Goal: Task Accomplishment & Management: Manage account settings

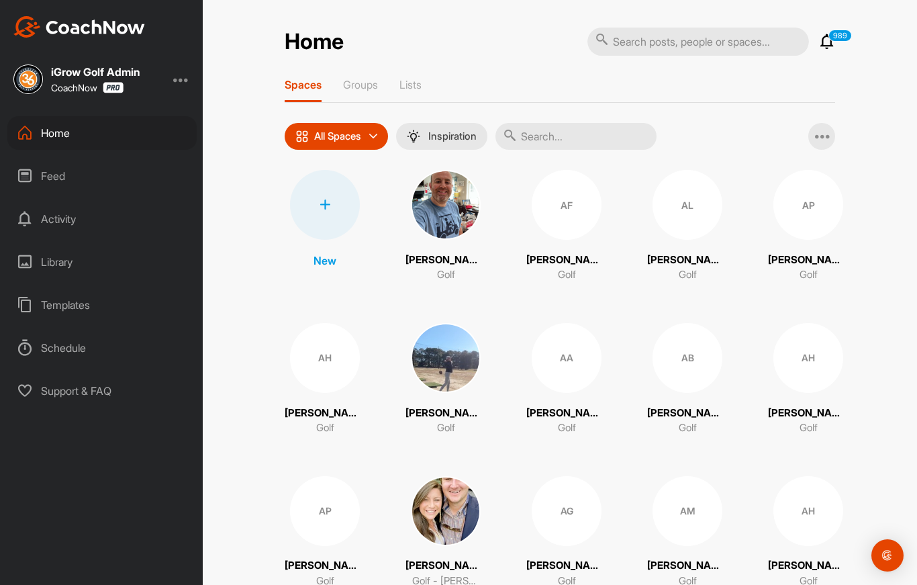
click at [66, 348] on div "Schedule" at bounding box center [101, 348] width 189 height 34
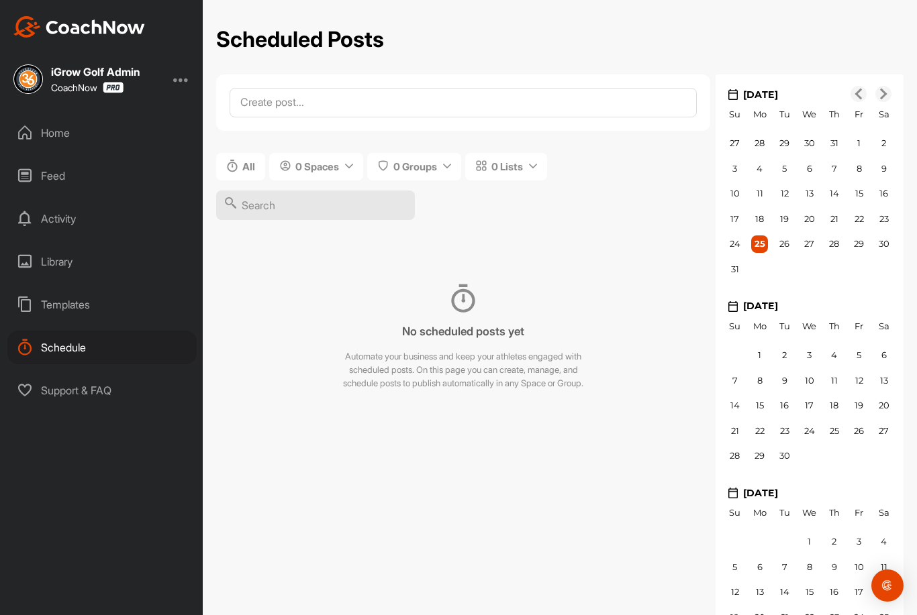
click at [73, 301] on div "Templates" at bounding box center [101, 305] width 189 height 34
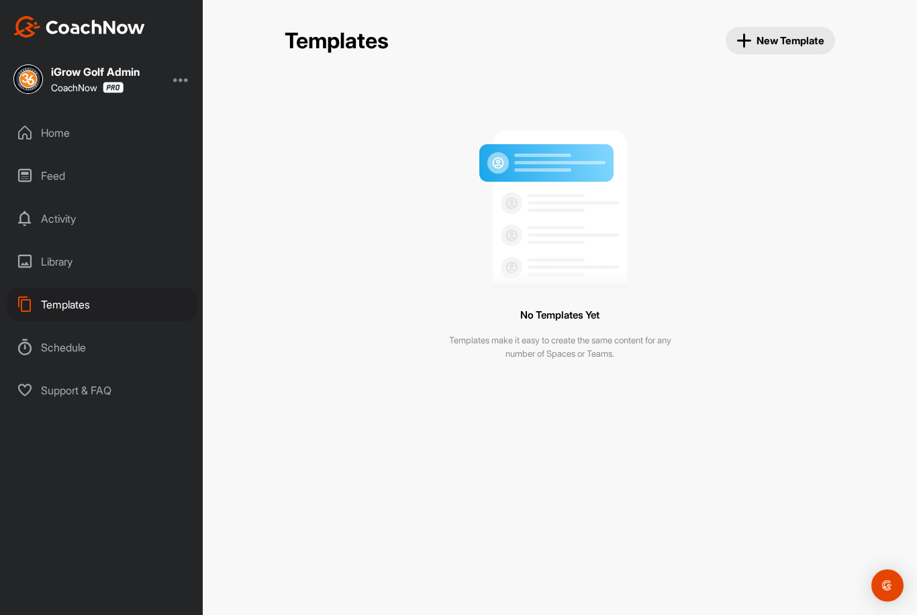
click at [68, 256] on div "Library" at bounding box center [101, 262] width 189 height 34
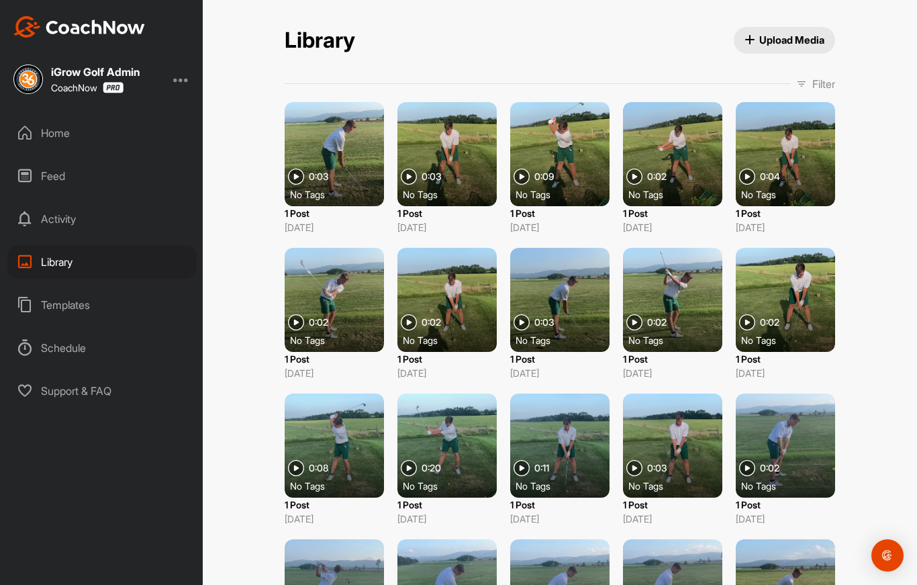
click at [67, 217] on div "Activity" at bounding box center [101, 219] width 189 height 34
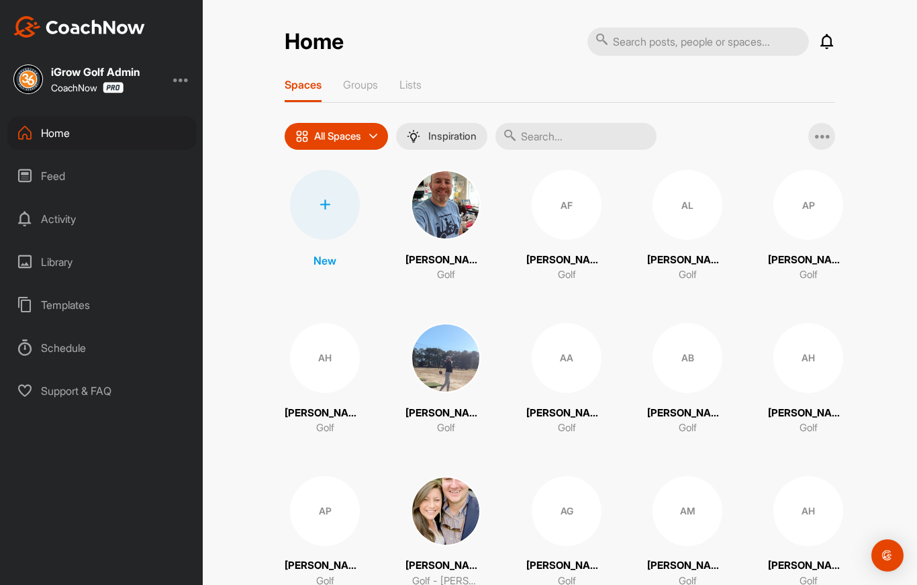
click at [185, 84] on div at bounding box center [181, 79] width 16 height 16
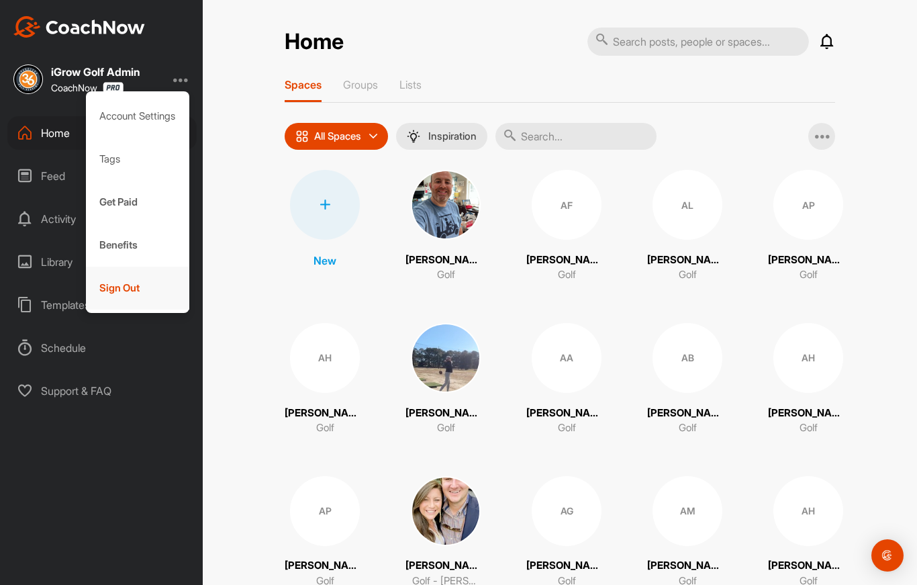
click at [108, 290] on div "Sign Out" at bounding box center [138, 287] width 104 height 43
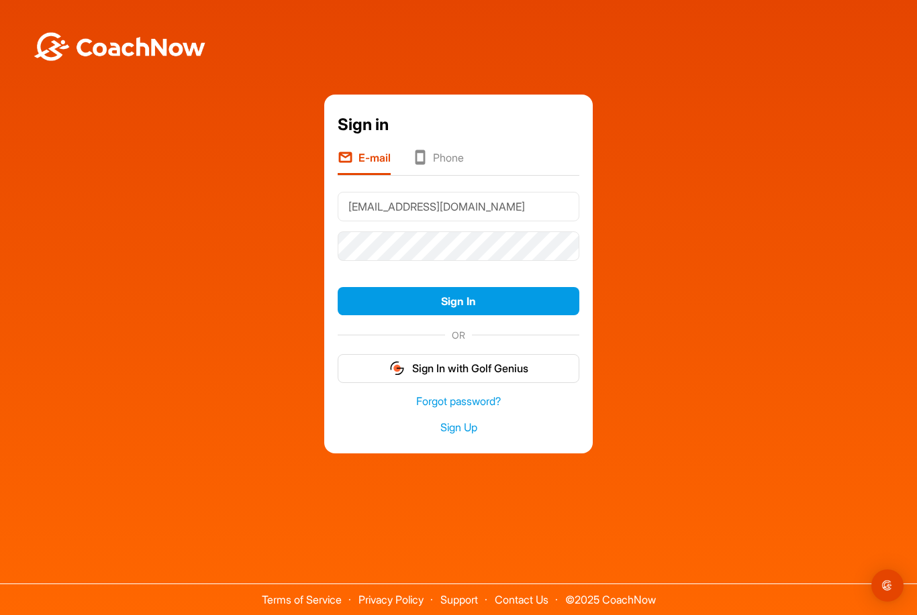
type input "Clay@op36golf.com"
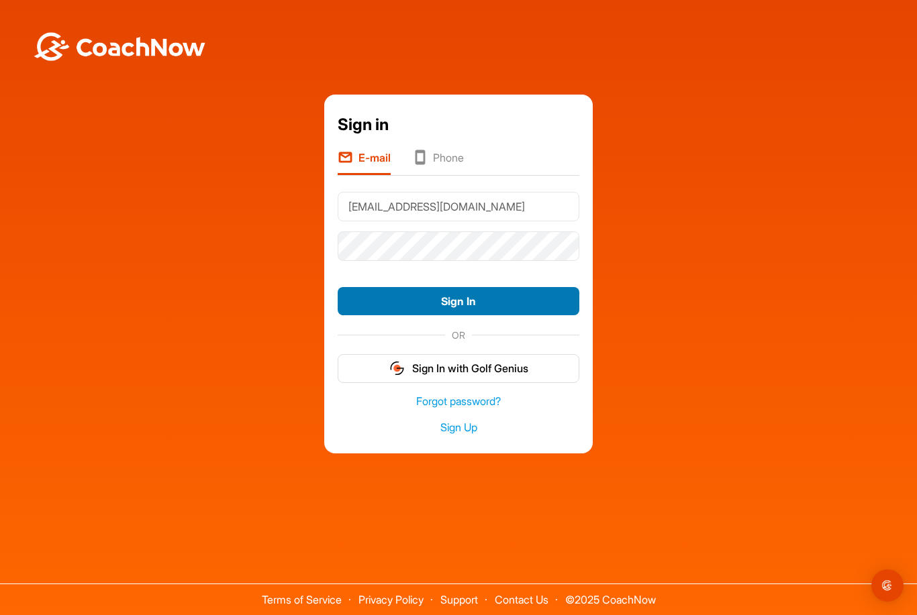
click at [376, 315] on button "Sign In" at bounding box center [459, 301] width 242 height 29
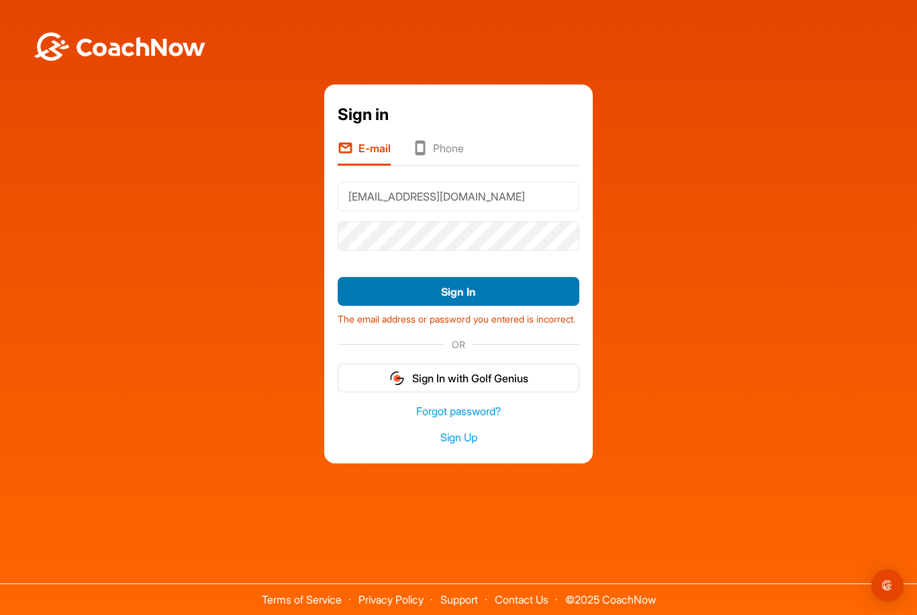
click at [472, 306] on button "Sign In" at bounding box center [459, 291] width 242 height 29
click at [445, 301] on button "Sign In" at bounding box center [459, 291] width 242 height 29
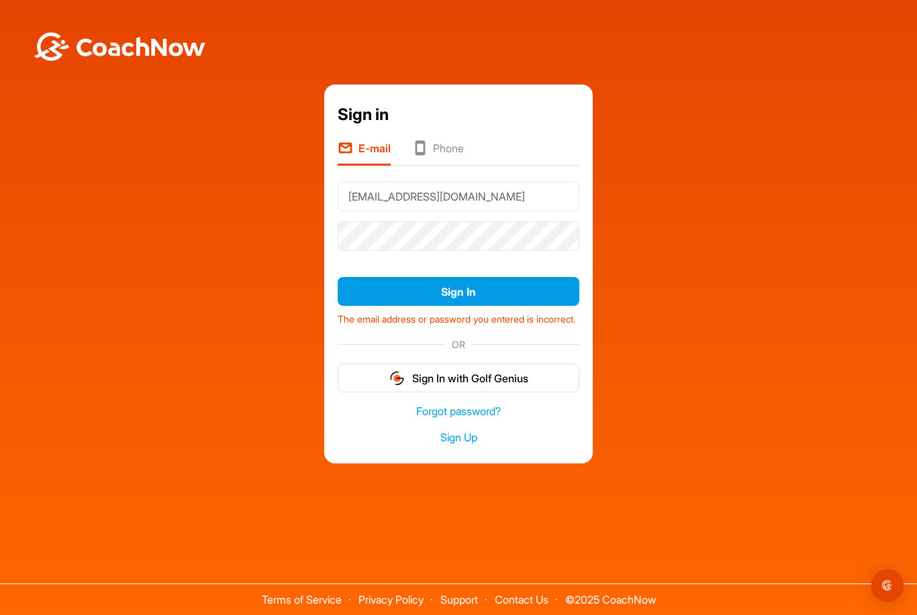
click at [423, 297] on button "Sign In" at bounding box center [459, 291] width 242 height 29
click at [423, 306] on button "Sign In" at bounding box center [459, 291] width 242 height 29
click at [423, 297] on button "Sign In" at bounding box center [459, 291] width 242 height 29
click at [434, 211] on input "Clay@op36golf.com" at bounding box center [459, 197] width 242 height 30
click at [410, 299] on button "Sign In" at bounding box center [459, 291] width 242 height 29
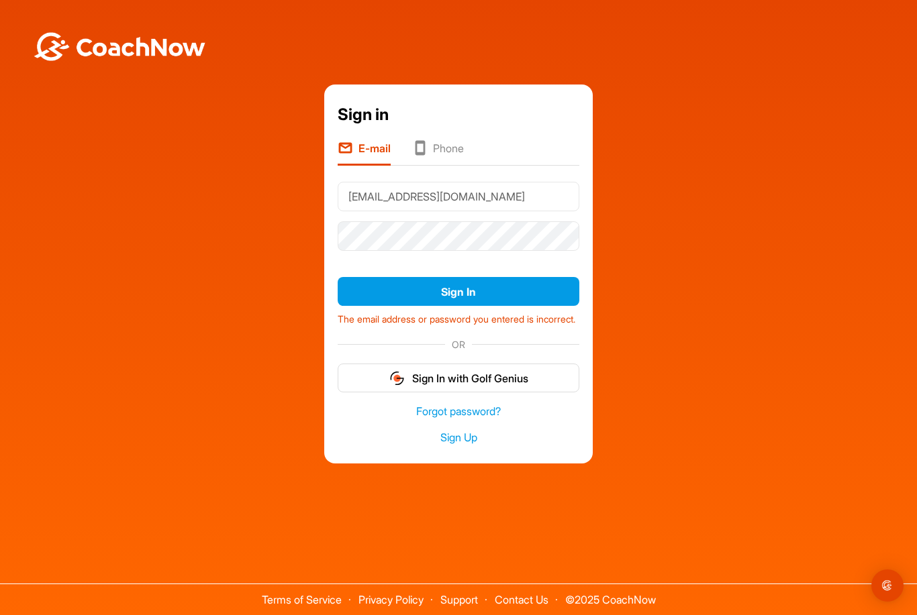
click at [476, 256] on div at bounding box center [459, 237] width 242 height 40
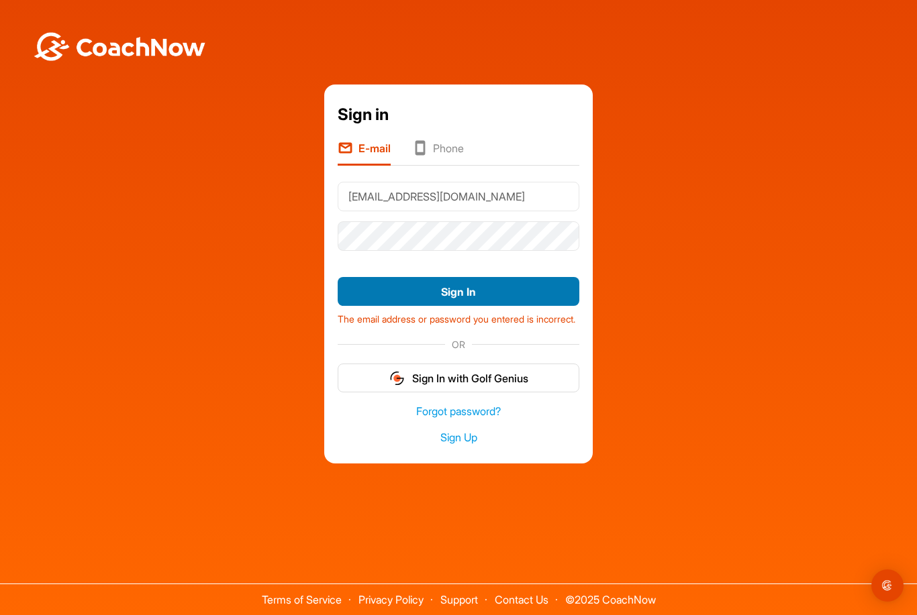
click at [459, 306] on button "Sign In" at bounding box center [459, 291] width 242 height 29
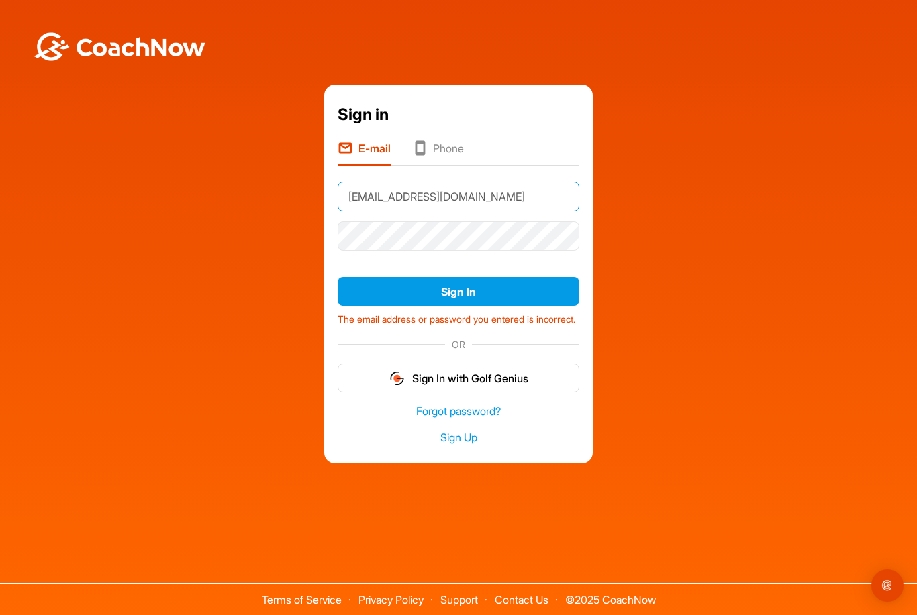
click at [391, 211] on input "Clay@op36golf.com" at bounding box center [459, 197] width 242 height 30
type input "K"
type input "Clay@op36golf.com"
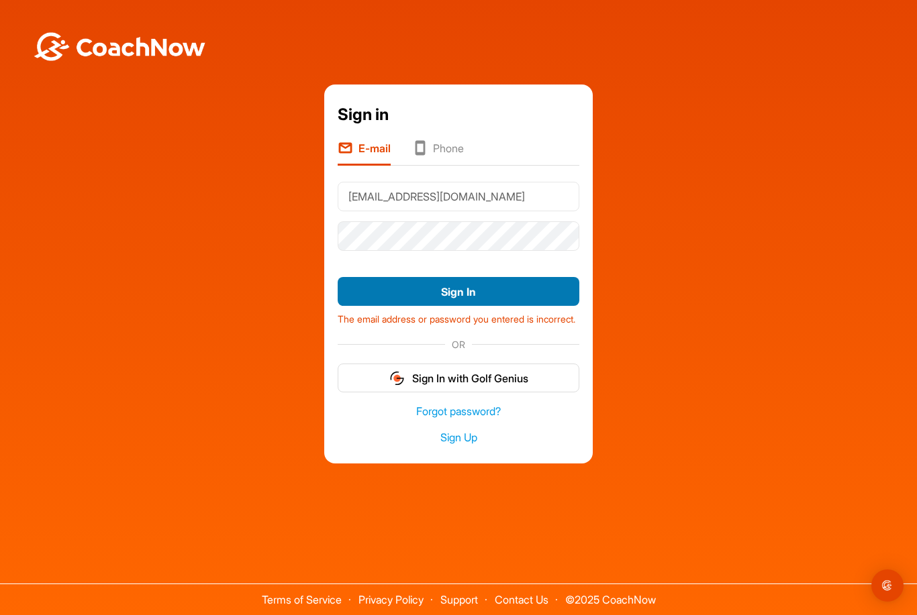
click at [395, 298] on button "Sign In" at bounding box center [459, 291] width 242 height 29
